Goal: Task Accomplishment & Management: Complete application form

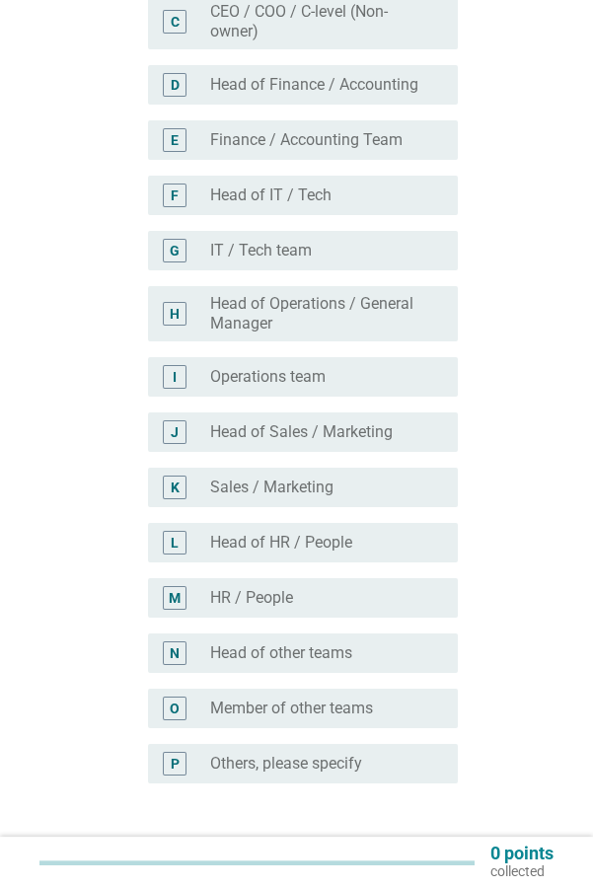
scroll to position [402, 0]
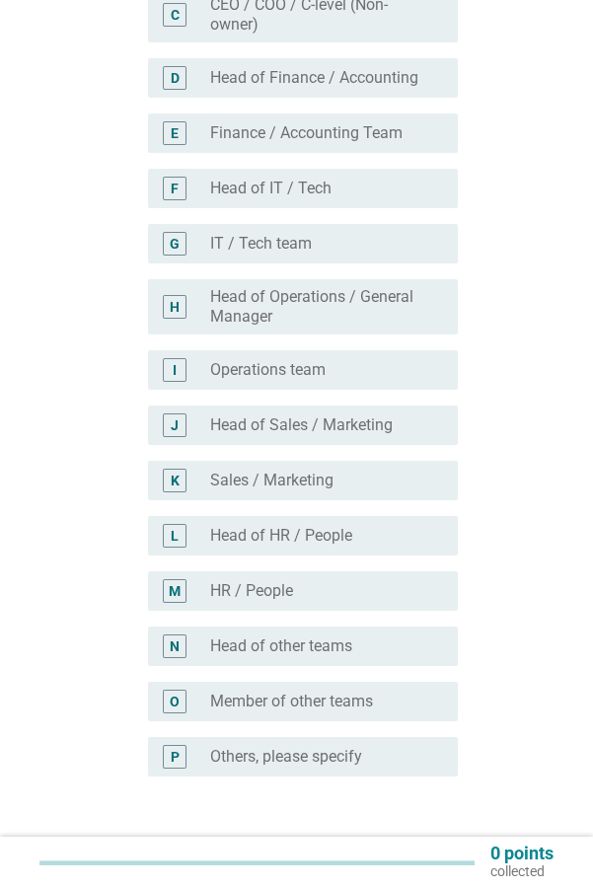
click at [218, 761] on label "Others, please specify" at bounding box center [286, 757] width 152 height 20
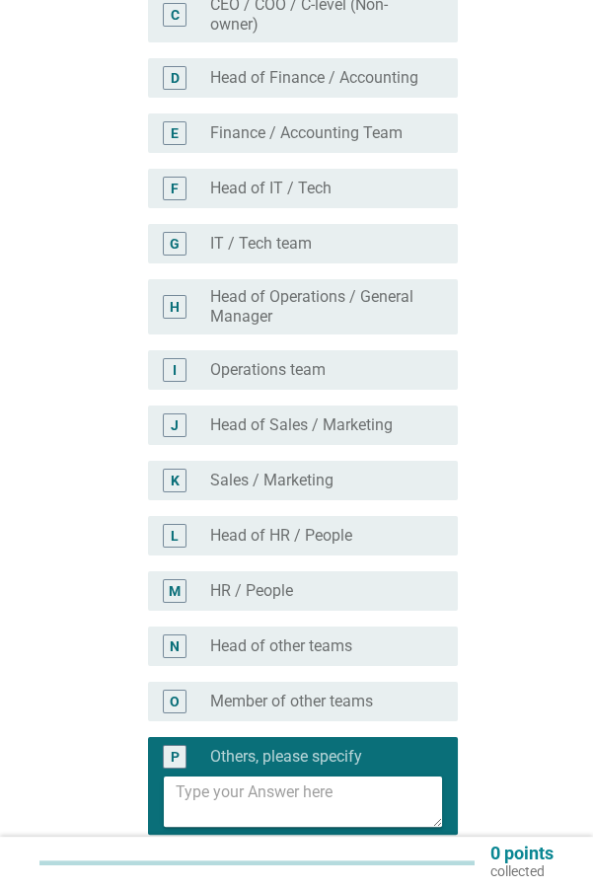
click at [211, 798] on textarea at bounding box center [309, 802] width 266 height 50
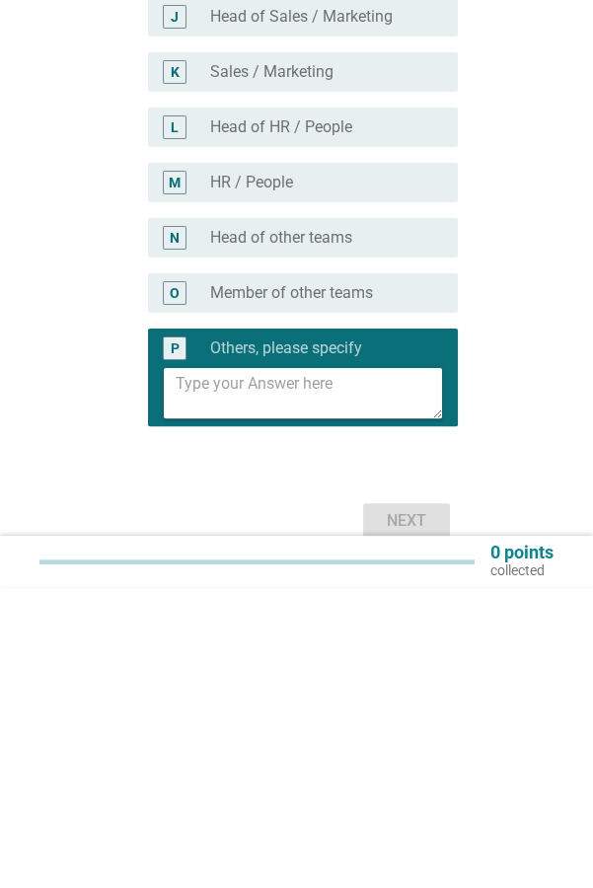
scroll to position [527, 0]
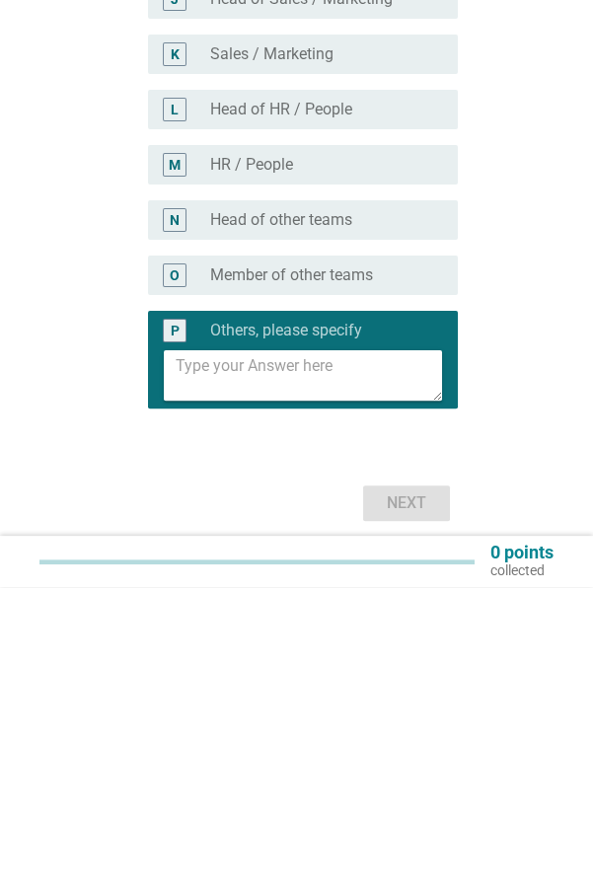
type textarea "T"
type textarea "Educator"
click at [400, 807] on div "Next" at bounding box center [406, 804] width 55 height 24
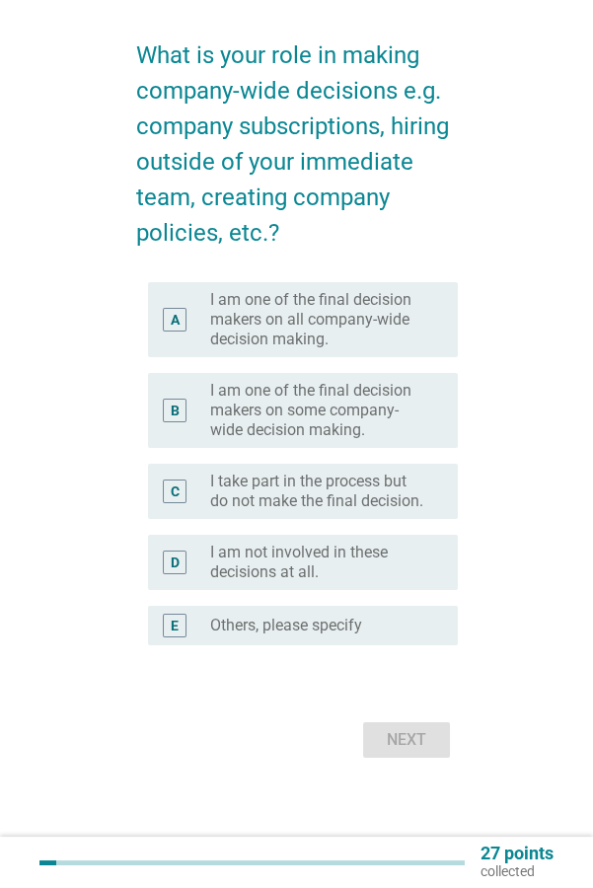
scroll to position [0, 0]
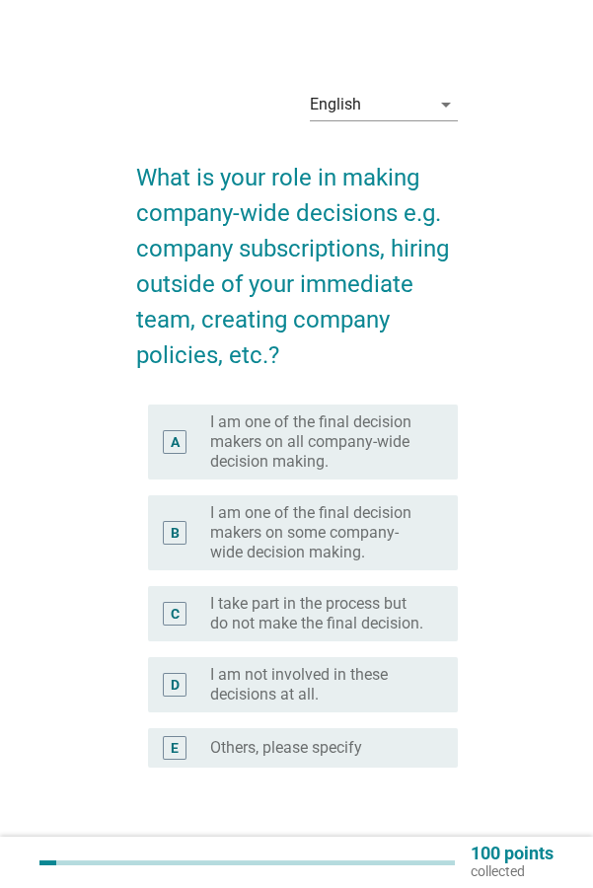
click at [421, 677] on label "I am not involved in these decisions at all." at bounding box center [318, 684] width 216 height 39
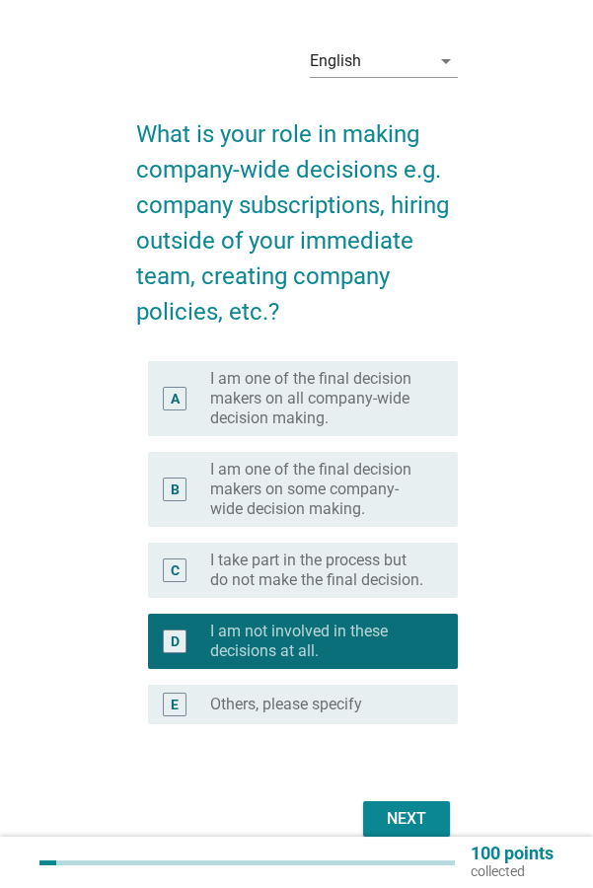
scroll to position [59, 0]
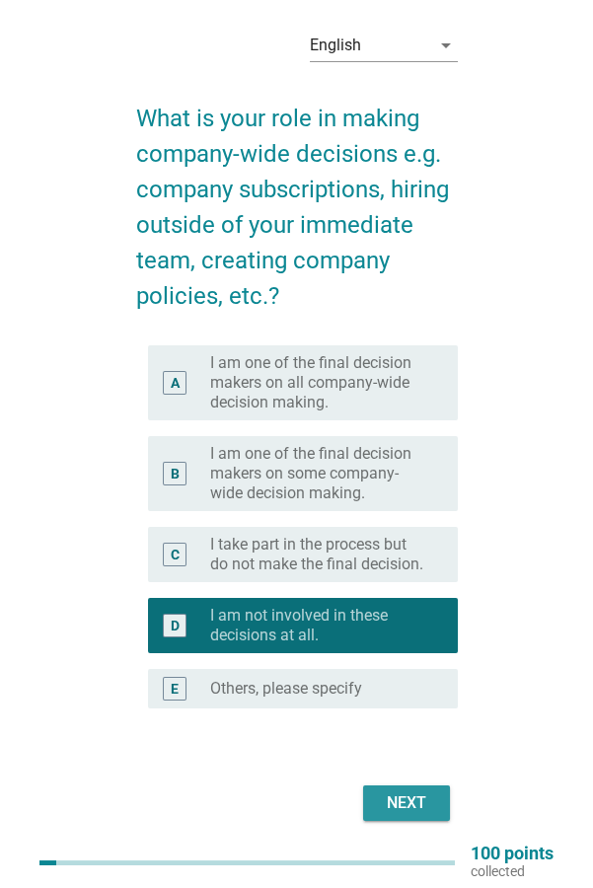
click at [416, 812] on div "Next" at bounding box center [406, 803] width 55 height 24
